Goal: Transaction & Acquisition: Obtain resource

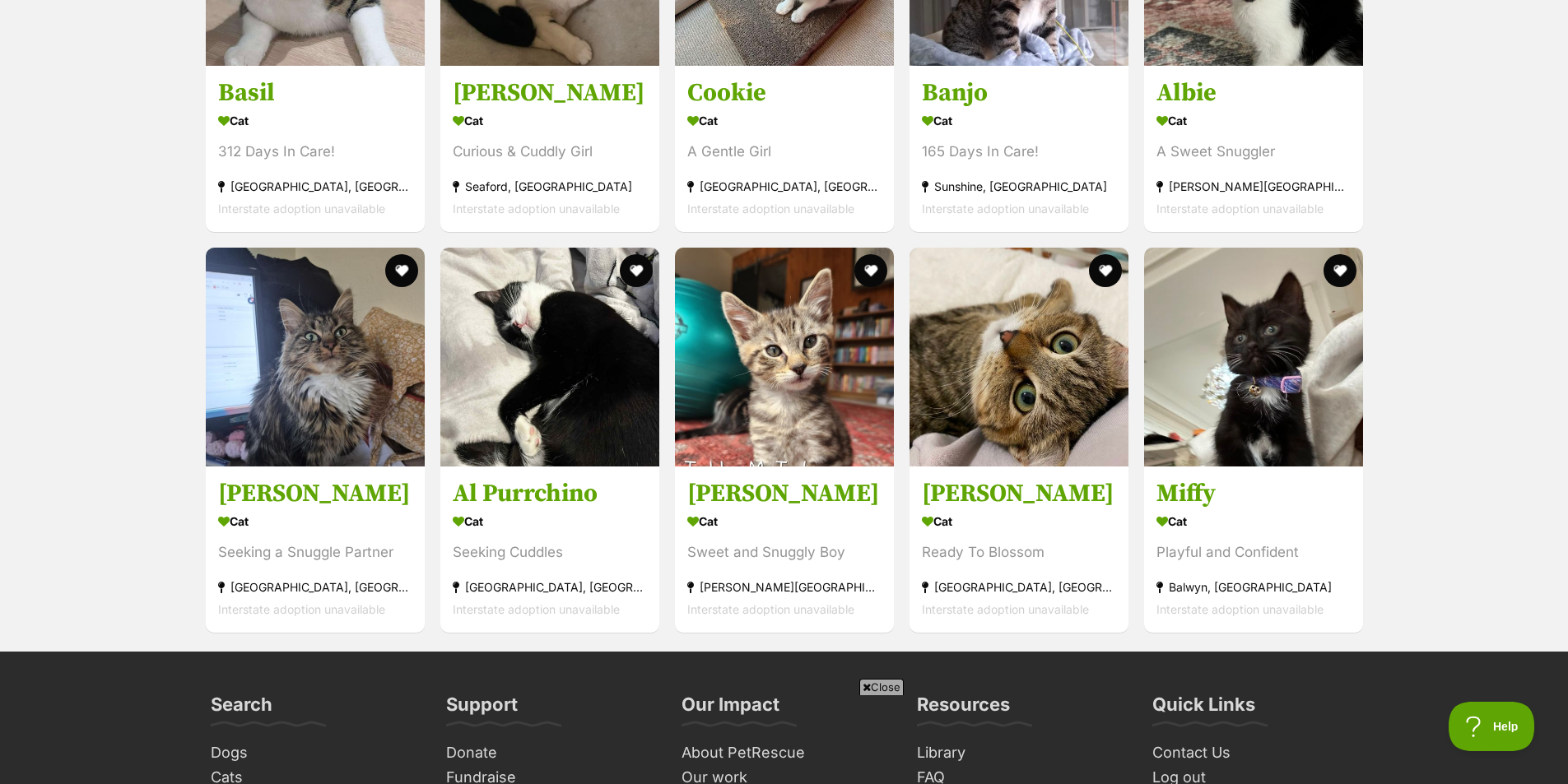
scroll to position [4856, 0]
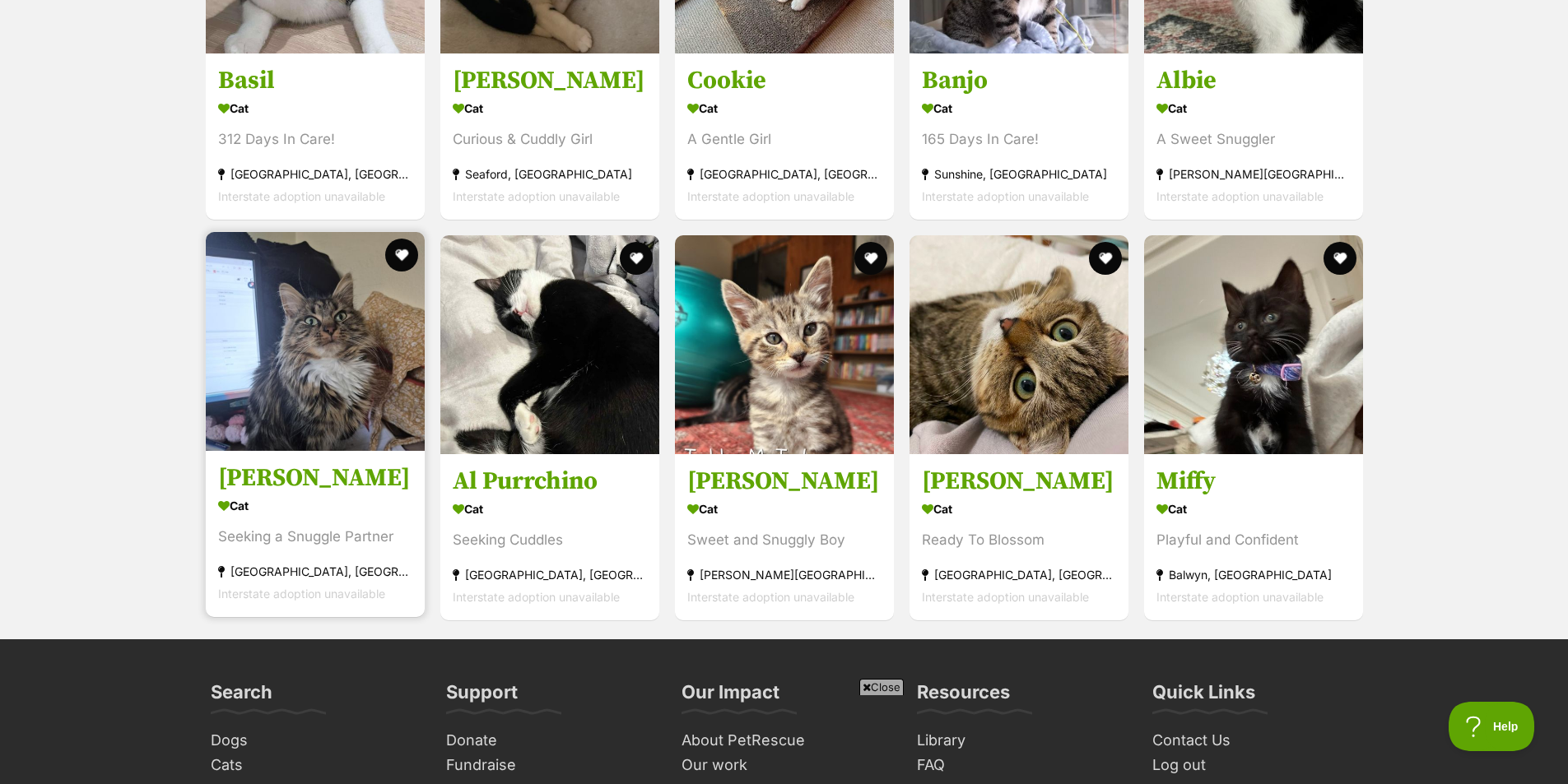
click at [309, 347] on img at bounding box center [316, 341] width 219 height 219
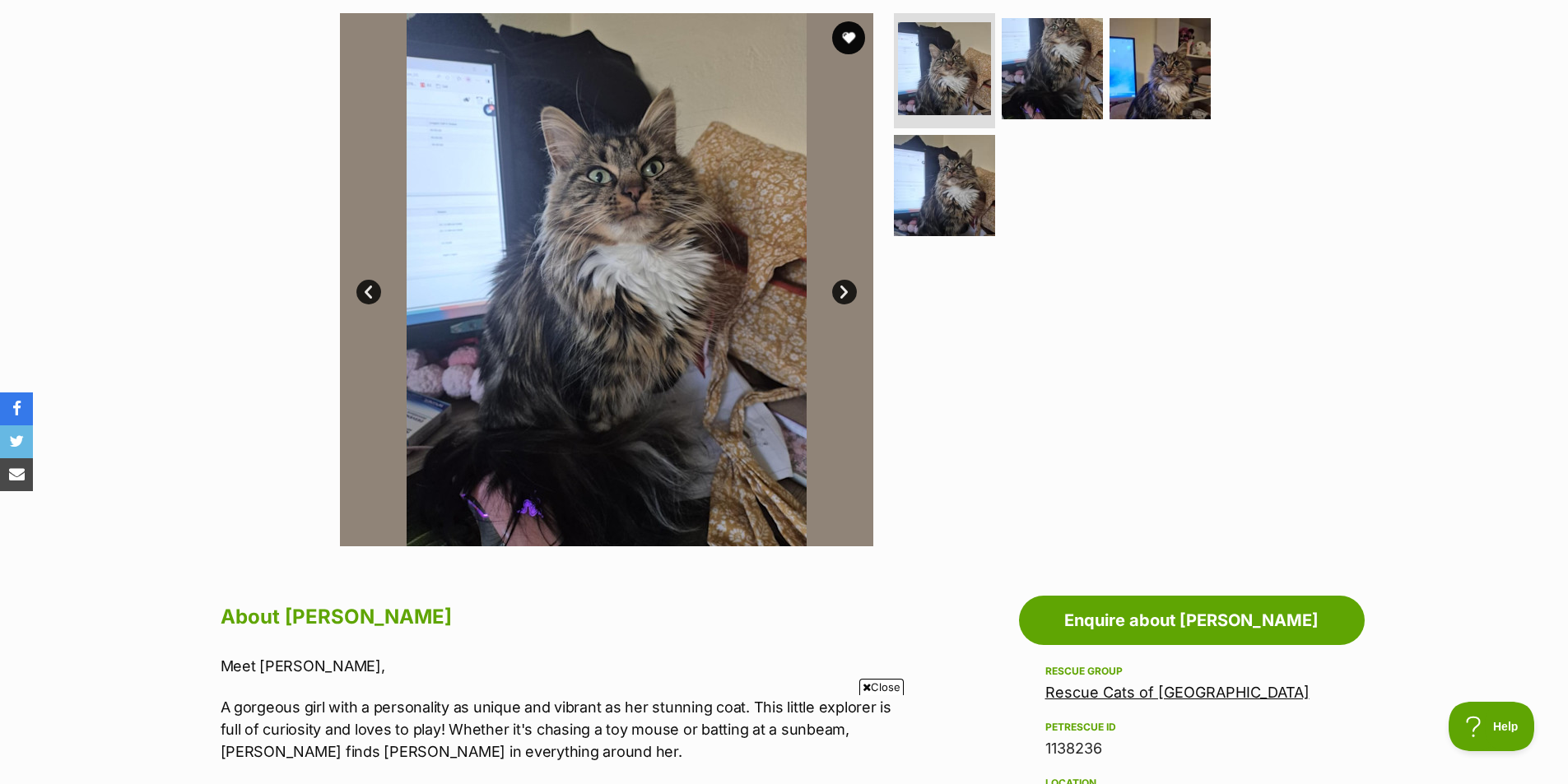
click at [845, 292] on link "Next" at bounding box center [844, 292] width 25 height 25
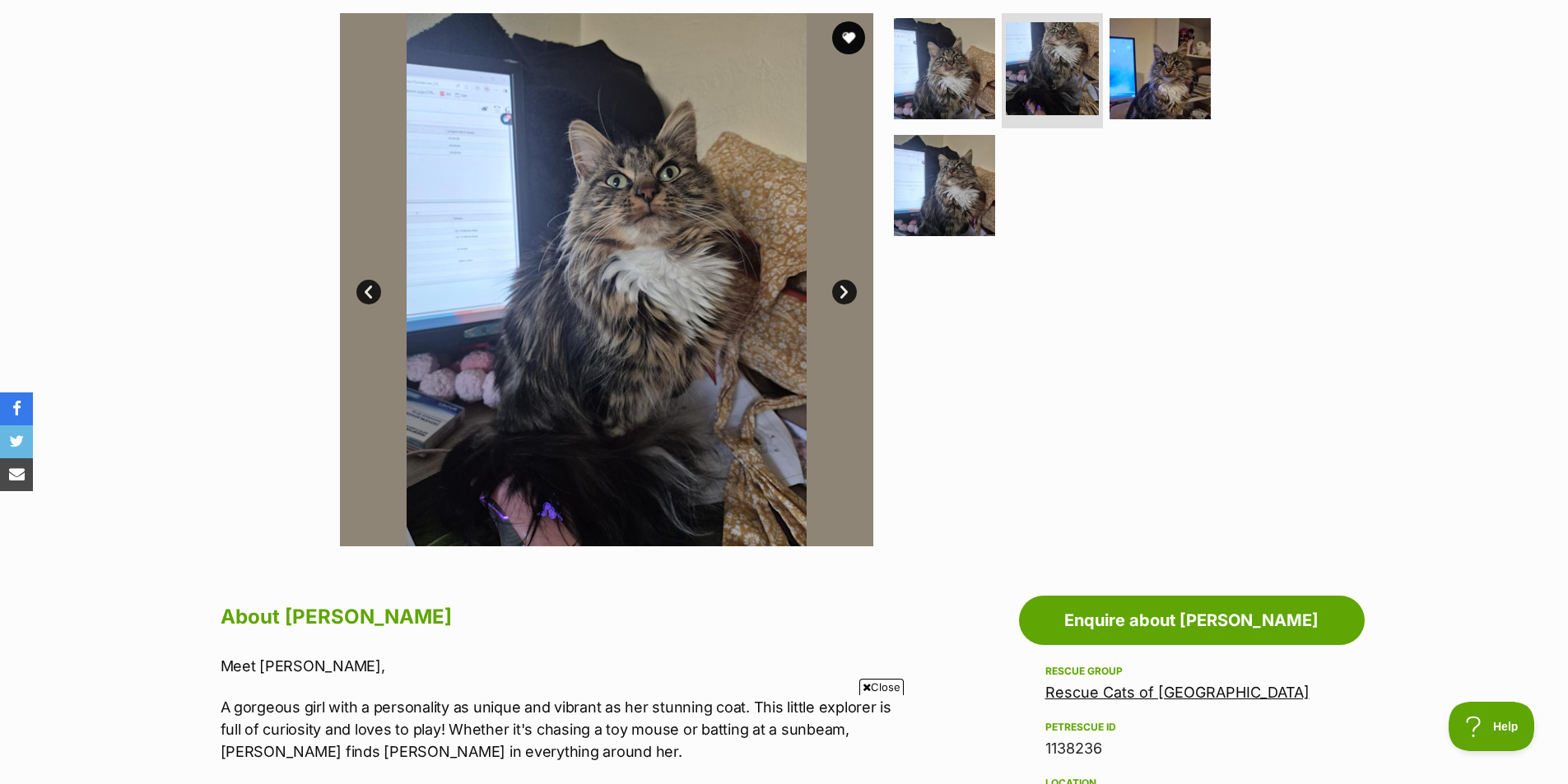
click at [845, 292] on link "Next" at bounding box center [844, 292] width 25 height 25
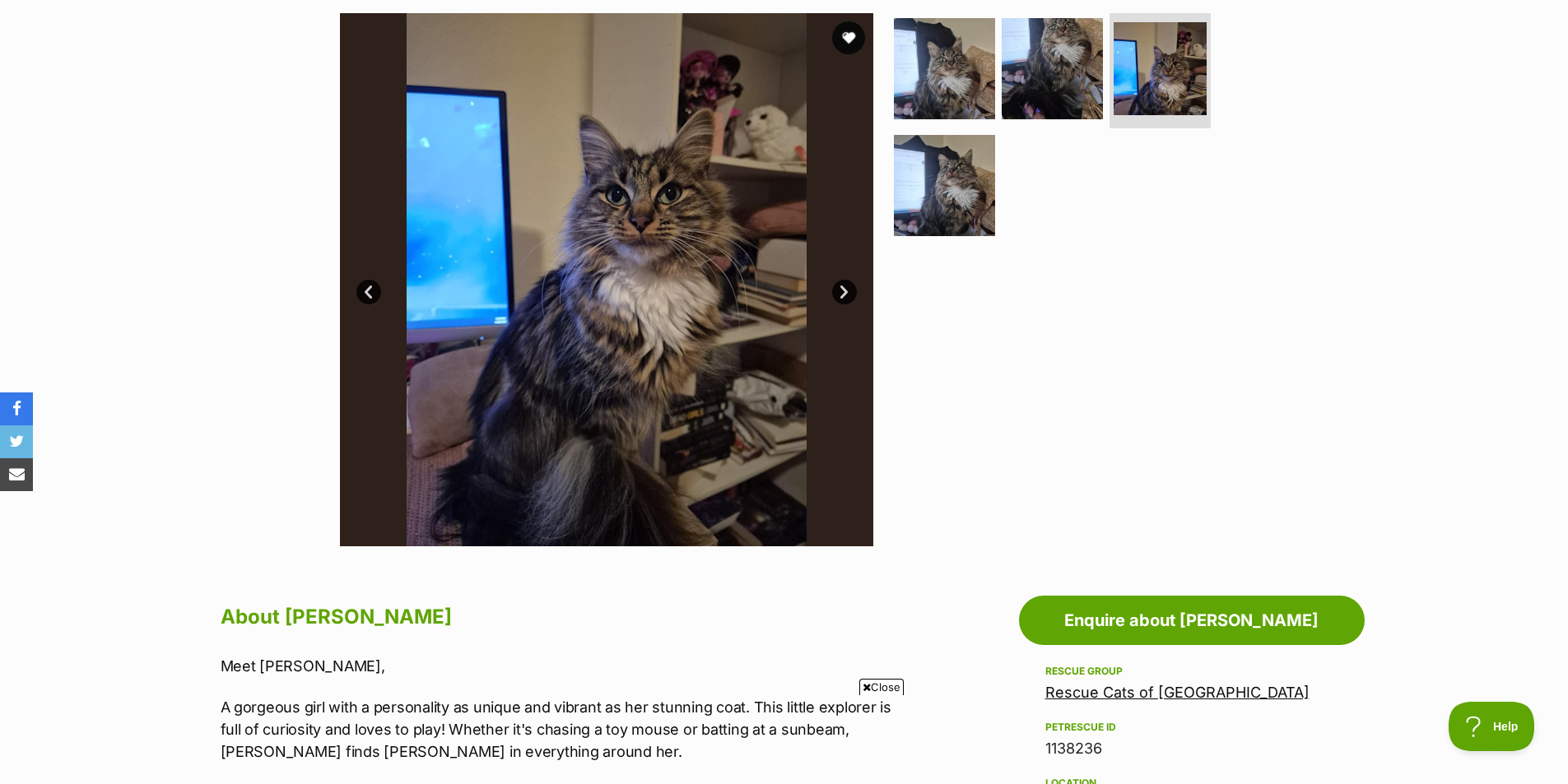
click at [845, 292] on link "Next" at bounding box center [844, 292] width 25 height 25
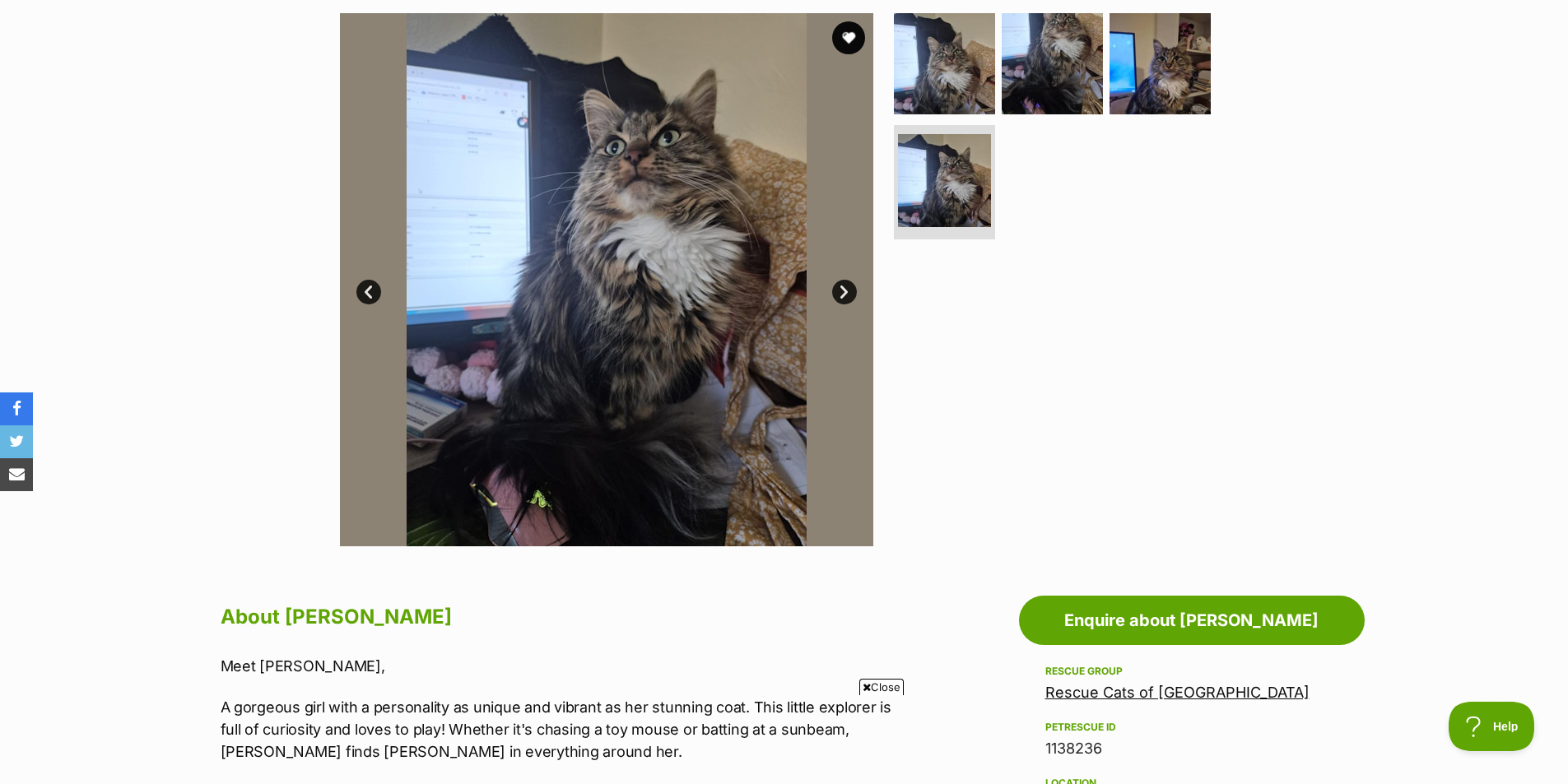
click at [845, 292] on link "Next" at bounding box center [844, 292] width 25 height 25
